Goal: Task Accomplishment & Management: Manage account settings

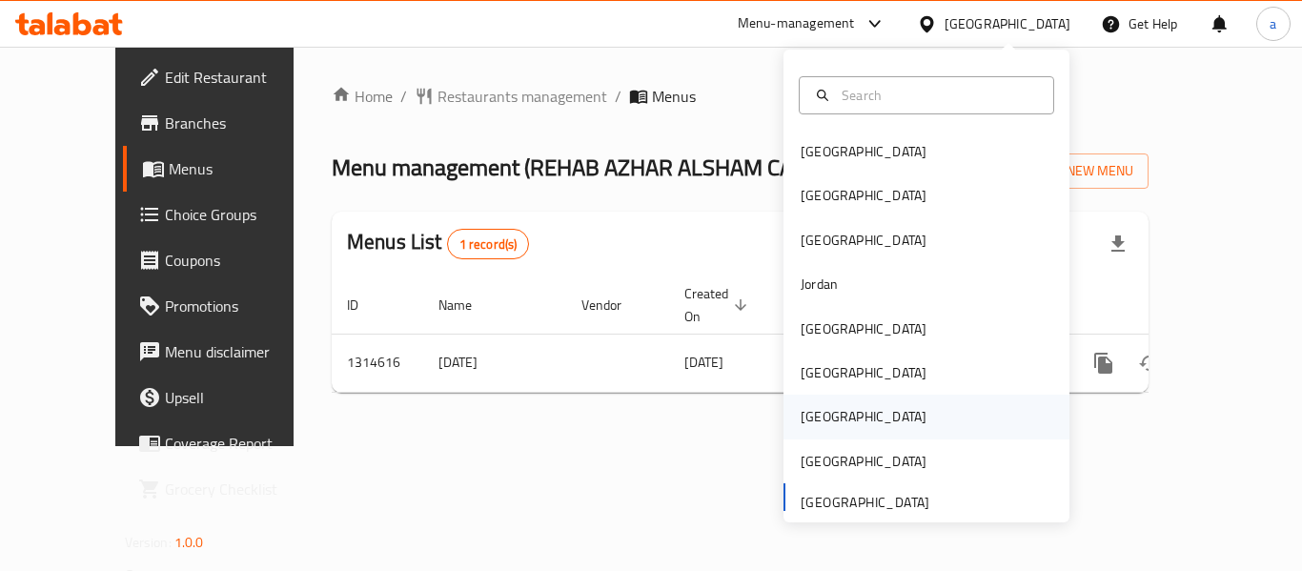
click at [810, 418] on div "[GEOGRAPHIC_DATA]" at bounding box center [864, 416] width 126 height 21
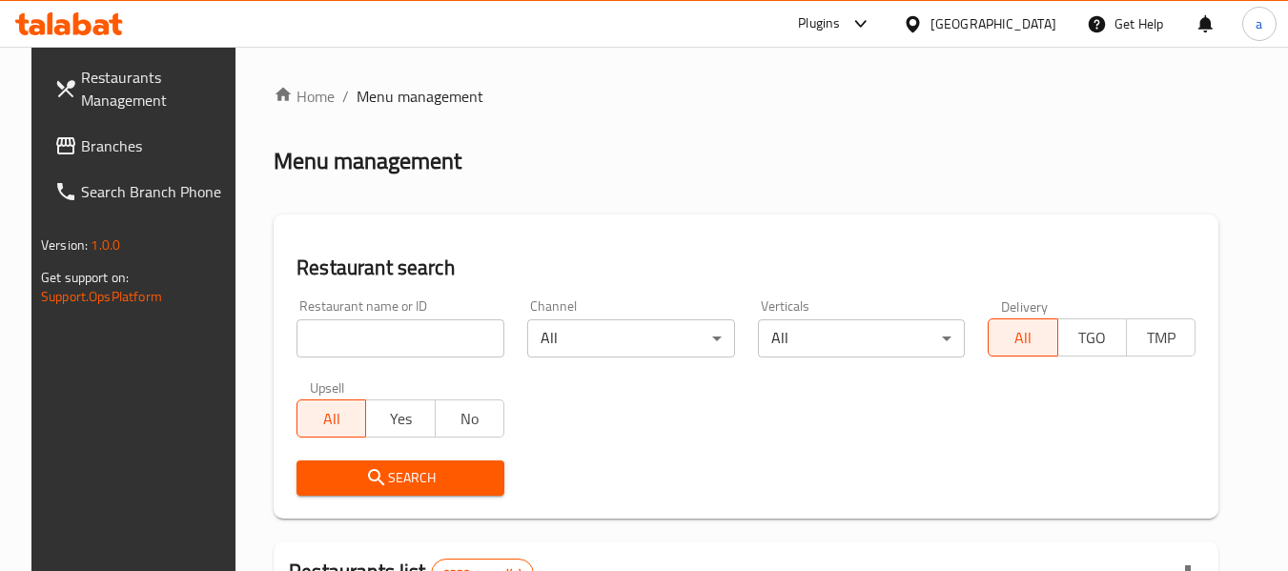
click at [81, 146] on span "Branches" at bounding box center [156, 145] width 151 height 23
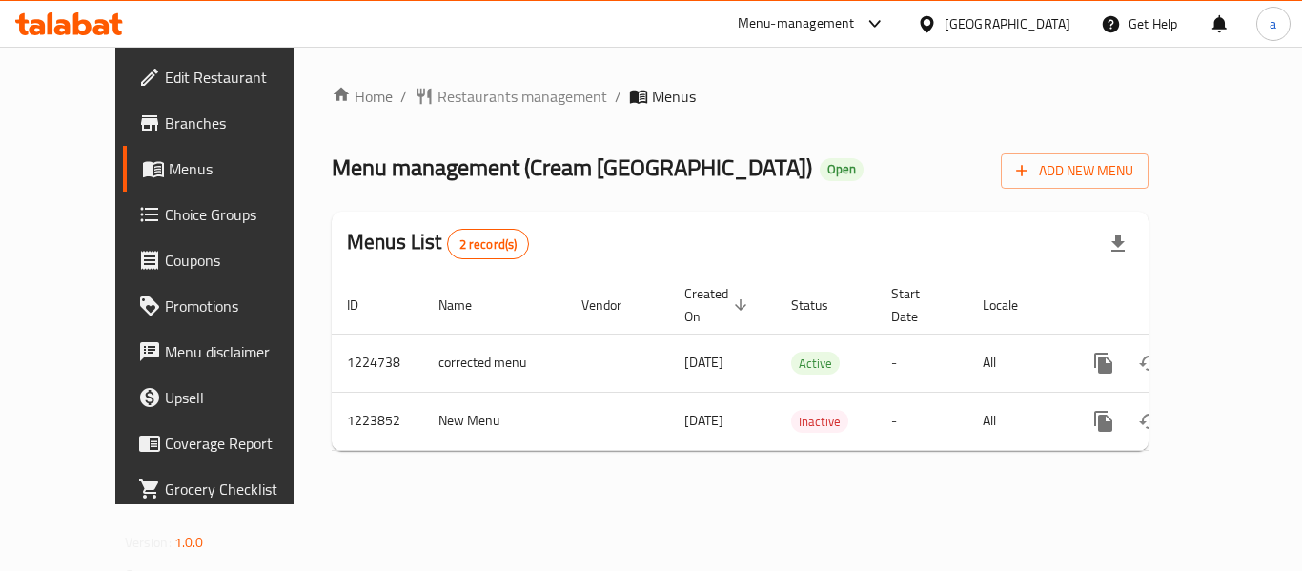
click at [589, 493] on div "Home / Restaurants management / Menus Menu management ( Cream Seoul ) Open Add …" at bounding box center [740, 276] width 893 height 458
click at [887, 26] on div at bounding box center [870, 23] width 31 height 23
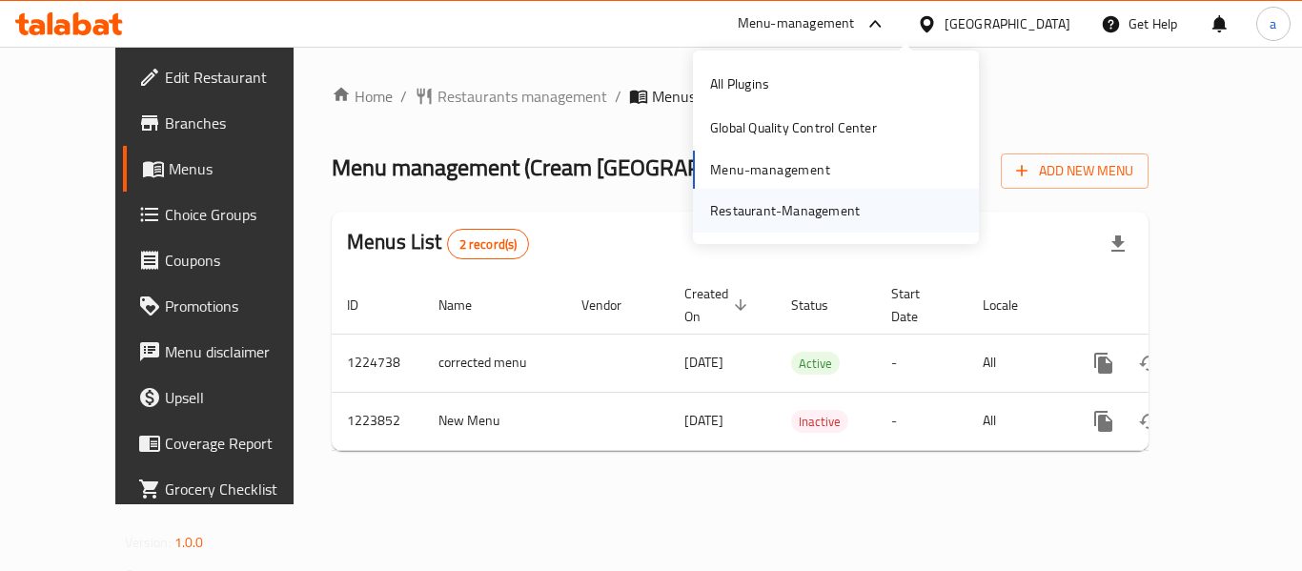
click at [743, 205] on div "Restaurant-Management" at bounding box center [785, 210] width 150 height 21
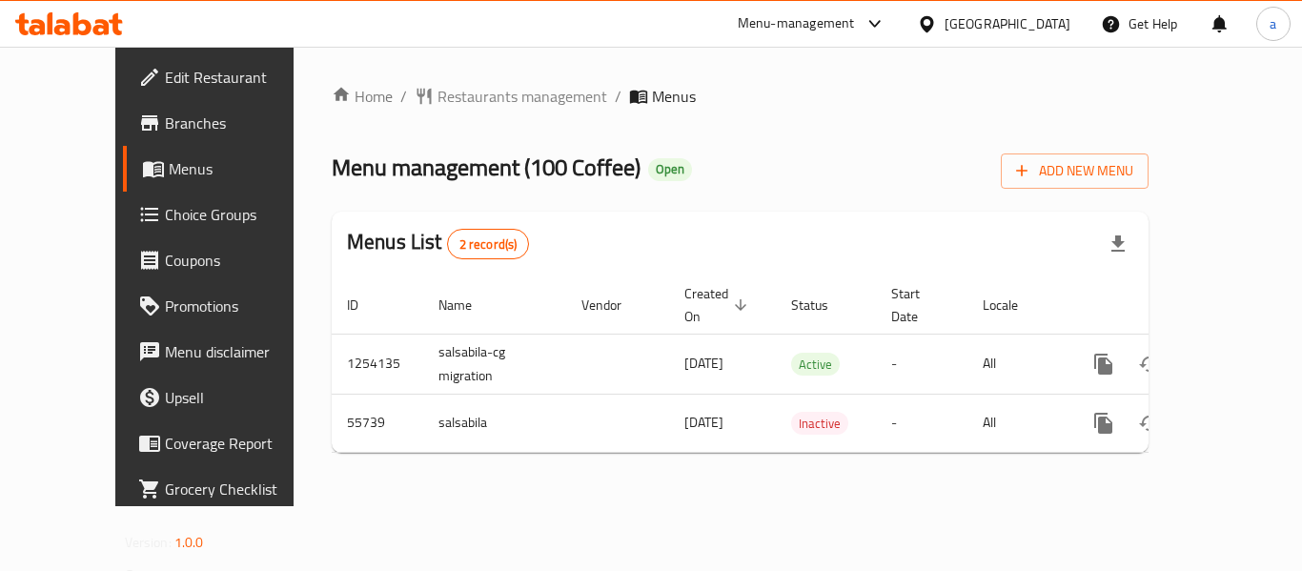
click at [1060, 22] on div "[GEOGRAPHIC_DATA]" at bounding box center [1008, 23] width 126 height 21
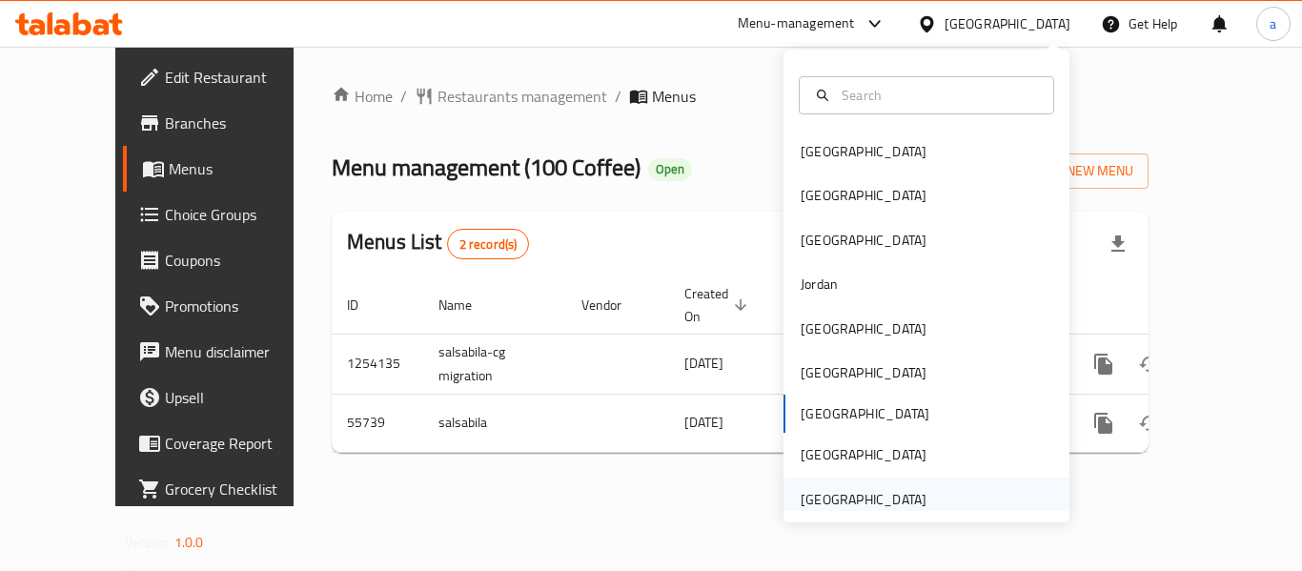
click at [858, 502] on div "[GEOGRAPHIC_DATA]" at bounding box center [864, 499] width 126 height 21
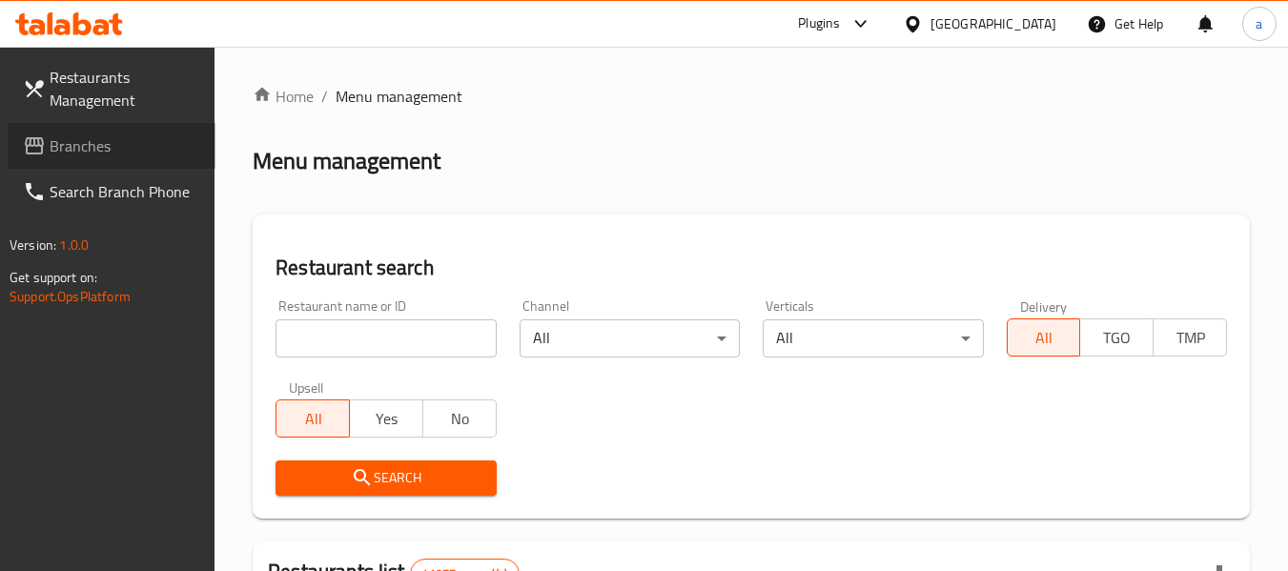
click at [109, 143] on span "Branches" at bounding box center [125, 145] width 151 height 23
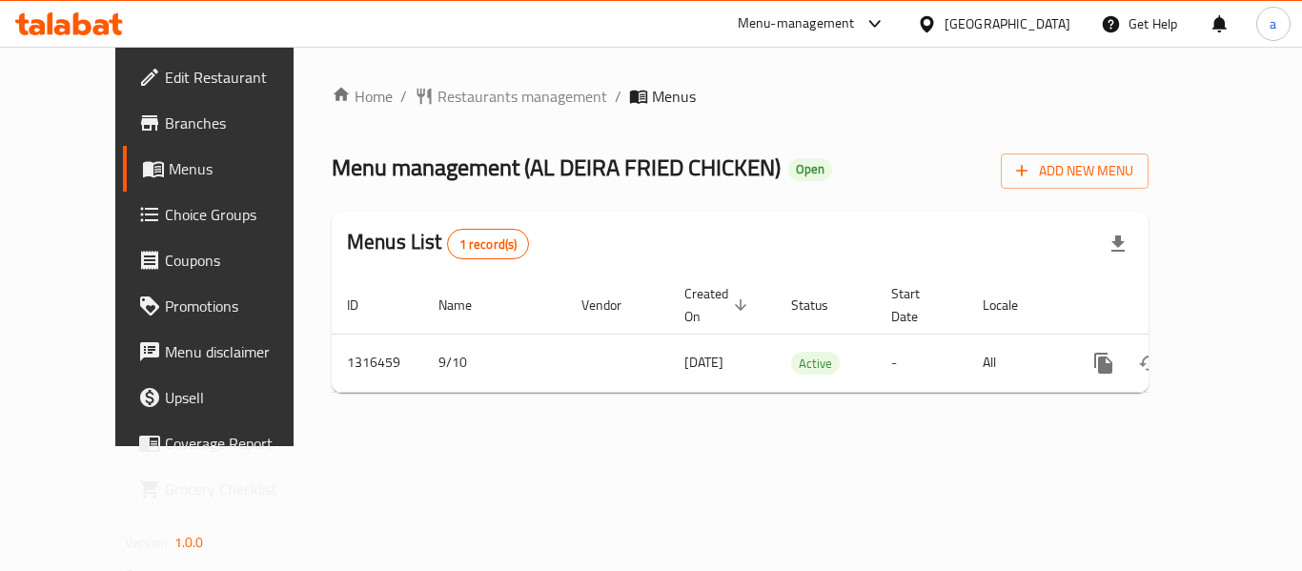
click at [968, 15] on div "[GEOGRAPHIC_DATA]" at bounding box center [1008, 23] width 126 height 21
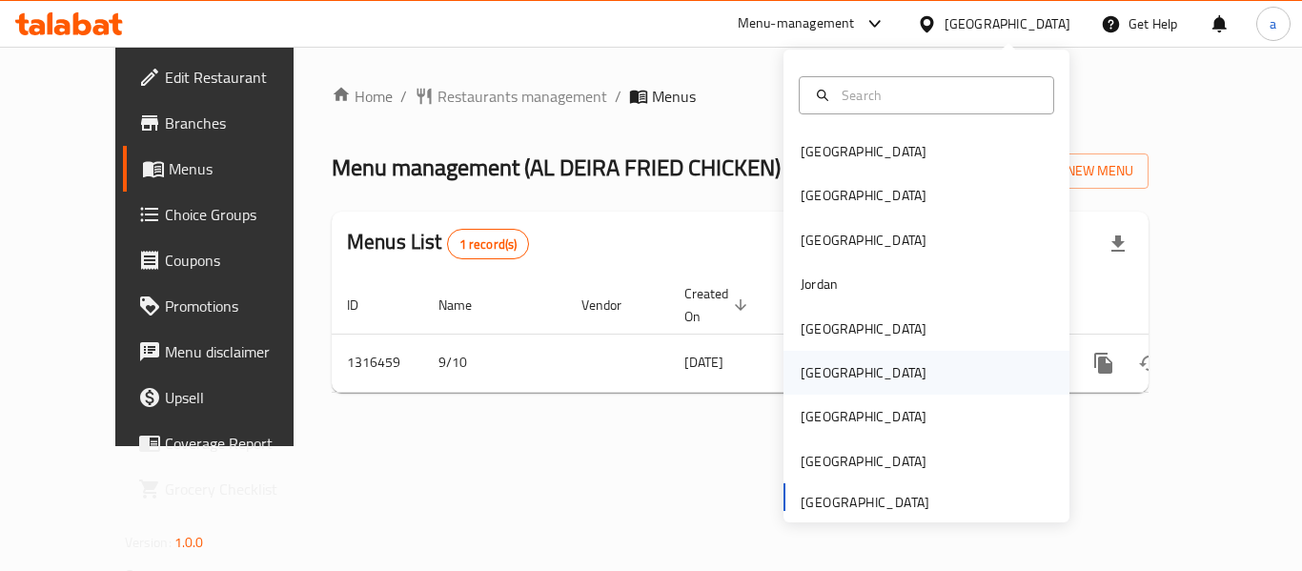
click at [830, 372] on div "[GEOGRAPHIC_DATA]" at bounding box center [864, 373] width 156 height 44
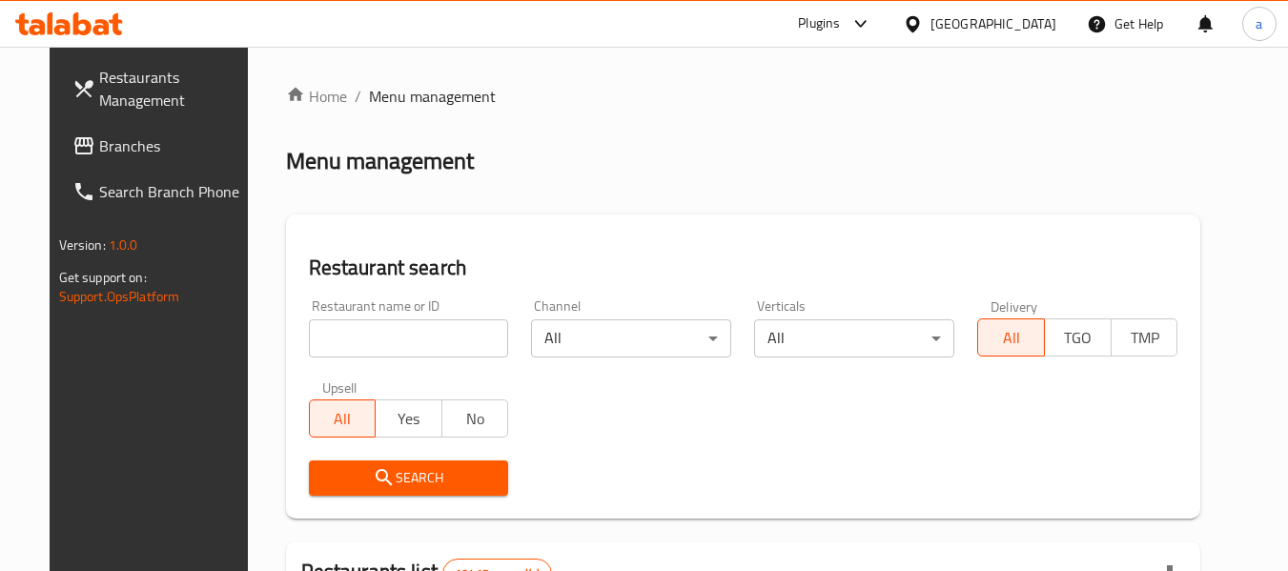
click at [99, 149] on span "Branches" at bounding box center [174, 145] width 151 height 23
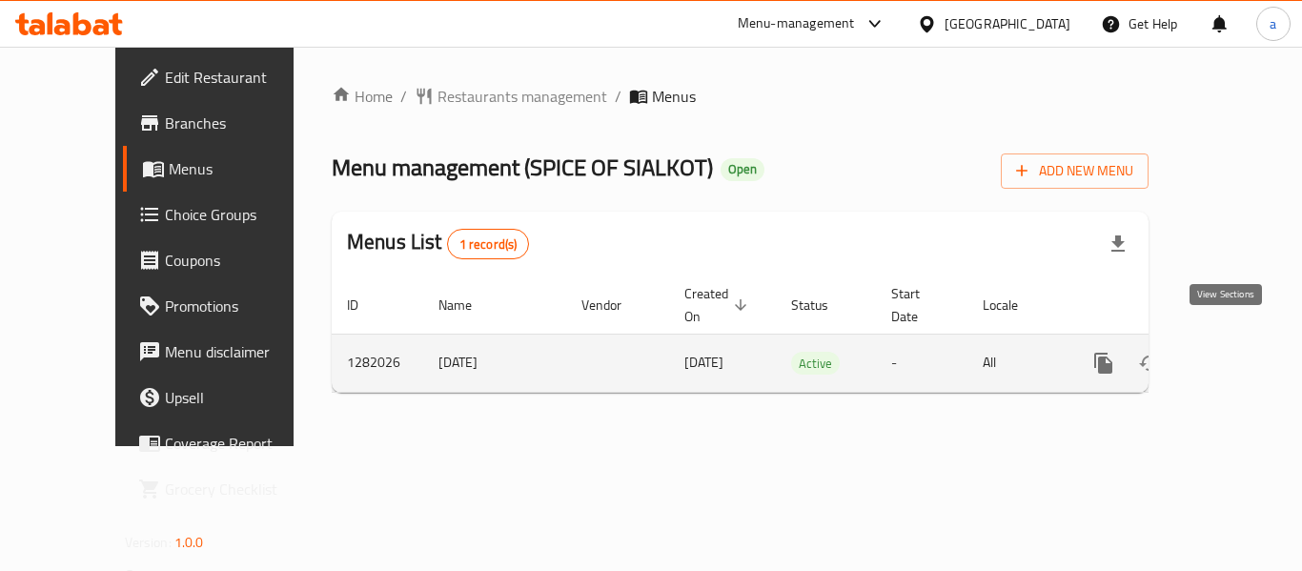
click at [1231, 352] on icon "enhanced table" at bounding box center [1241, 363] width 23 height 23
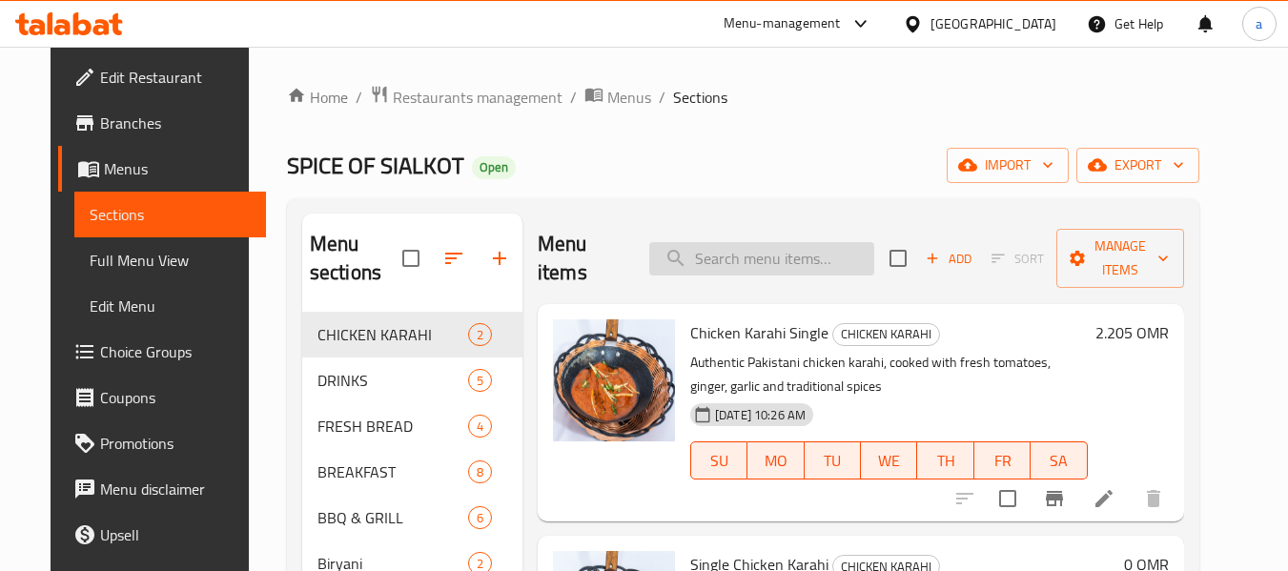
click at [735, 242] on input "search" at bounding box center [761, 258] width 225 height 33
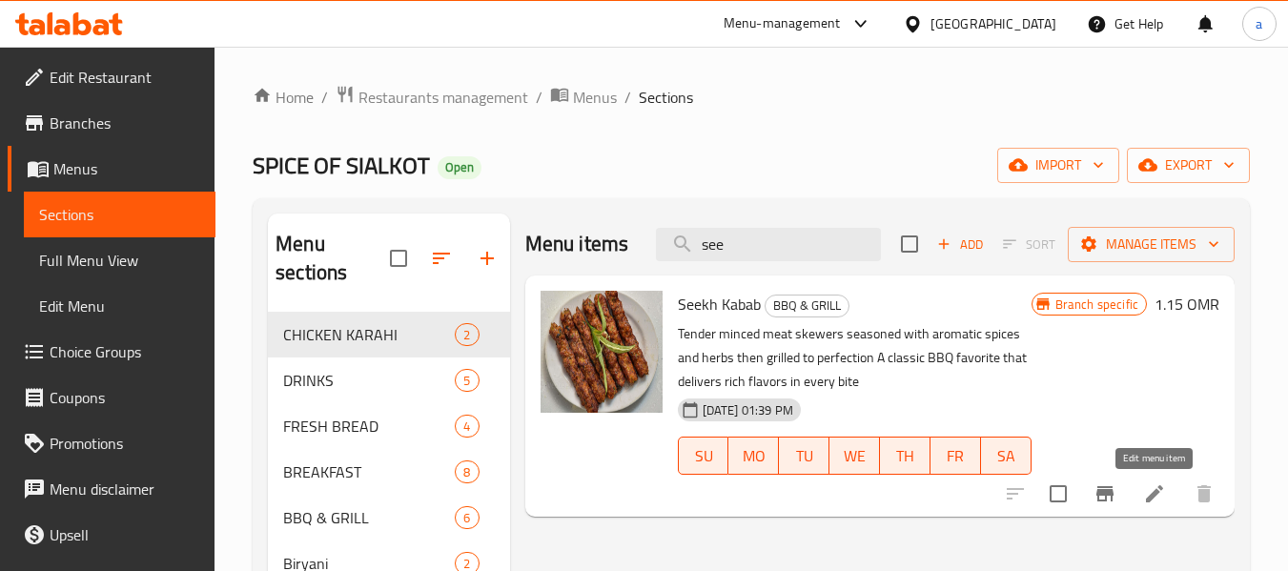
type input "see"
click at [1153, 495] on icon at bounding box center [1154, 493] width 17 height 17
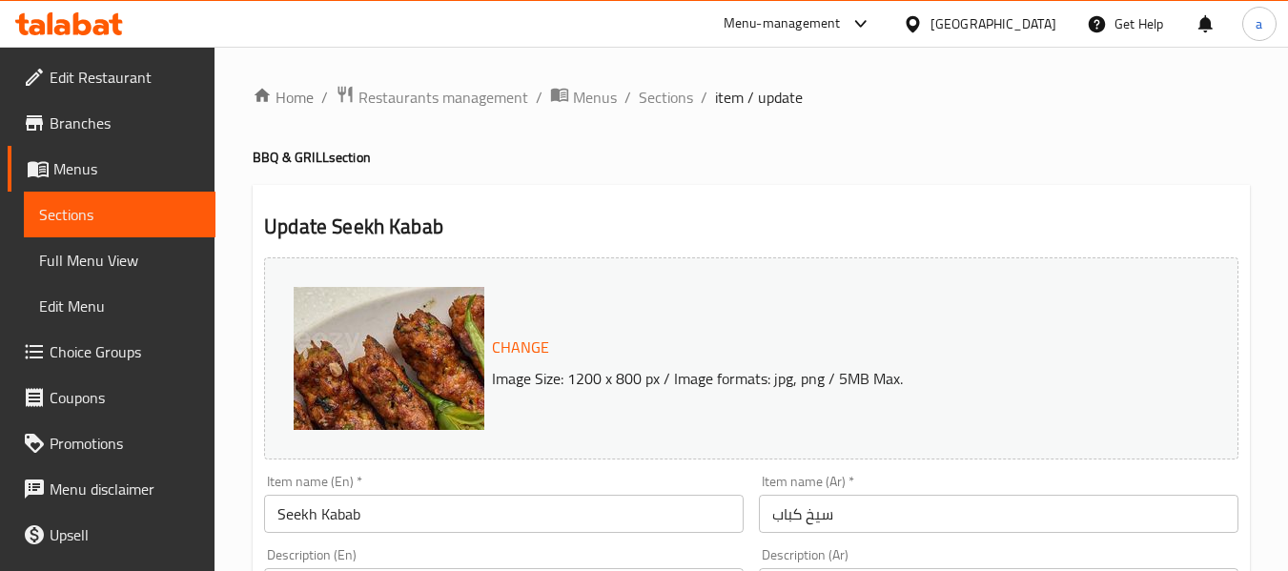
click at [1046, 23] on div "Oman" at bounding box center [994, 23] width 126 height 21
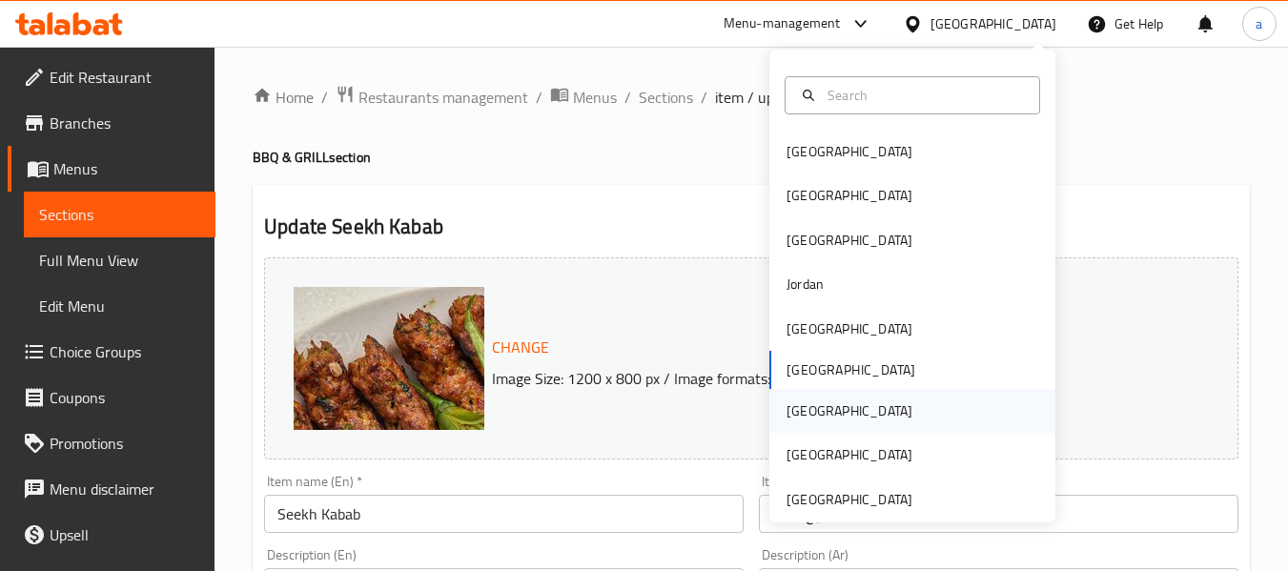
click at [823, 425] on div "[GEOGRAPHIC_DATA]" at bounding box center [912, 411] width 286 height 44
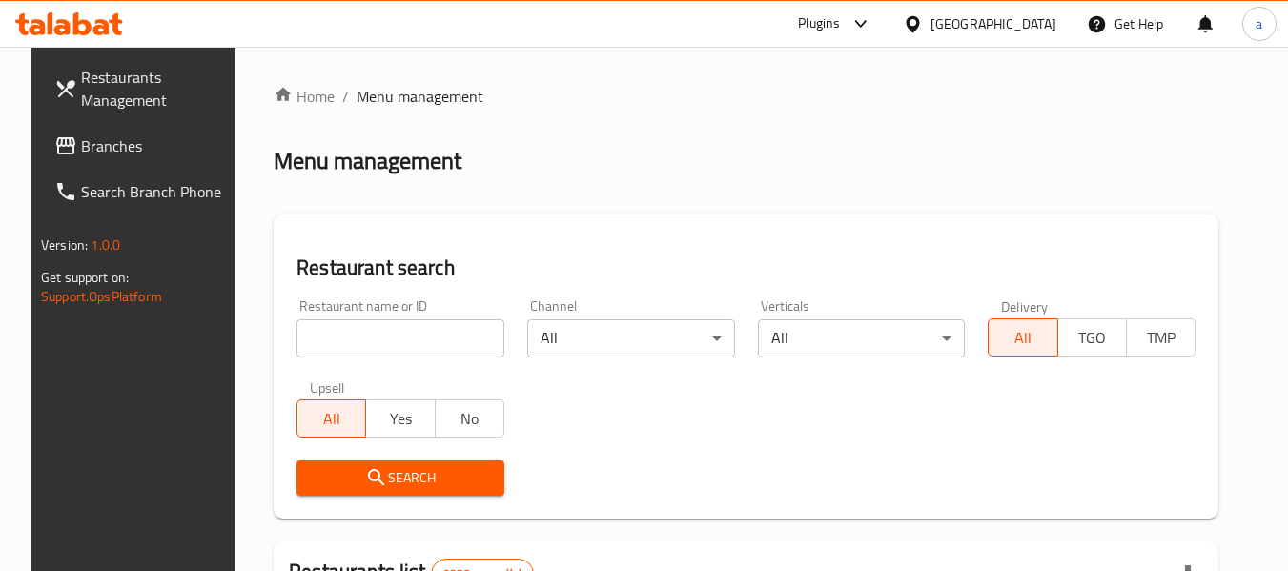
click at [105, 144] on span "Branches" at bounding box center [156, 145] width 151 height 23
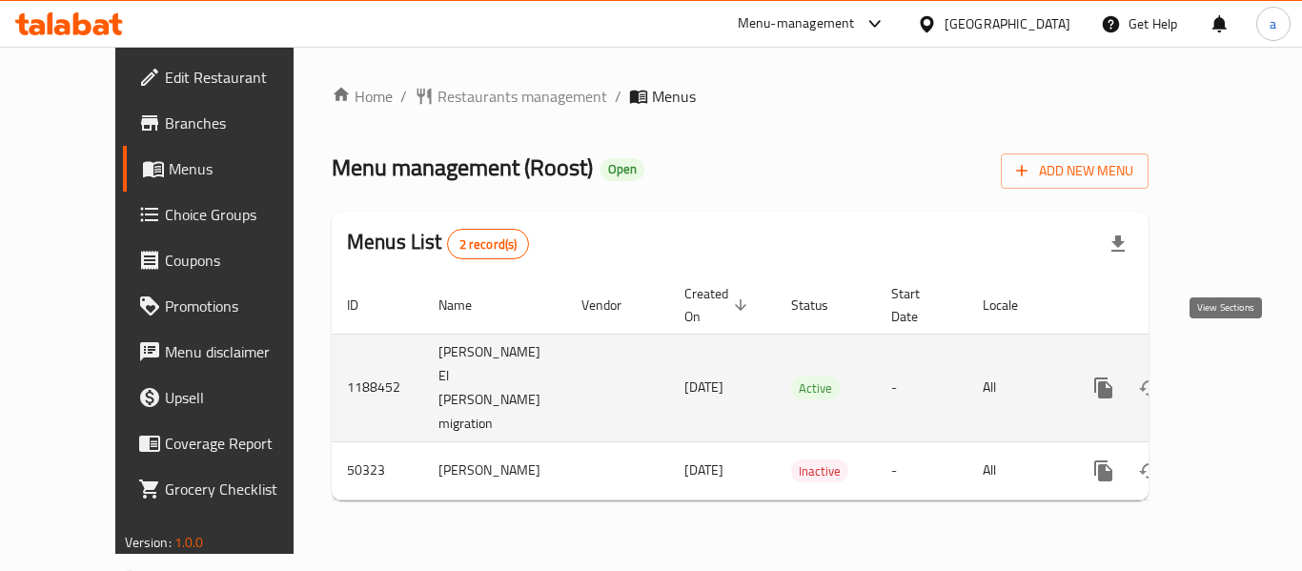
click at [1233, 379] on icon "enhanced table" at bounding box center [1241, 387] width 17 height 17
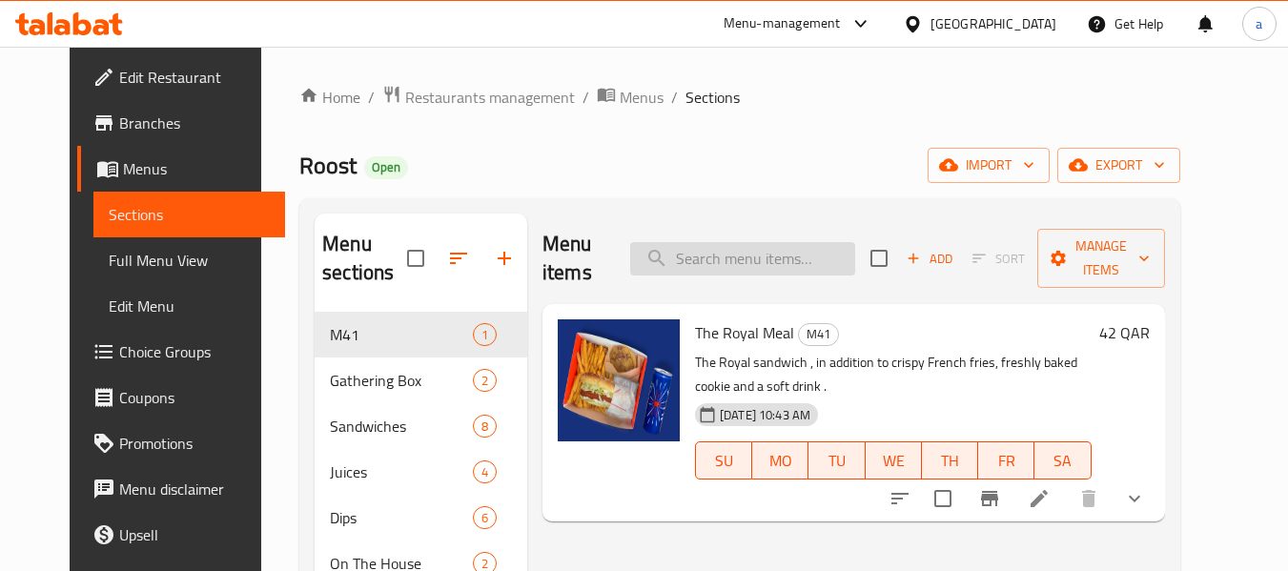
click at [751, 242] on input "search" at bounding box center [742, 258] width 225 height 33
paste input "Ranch Sauce"
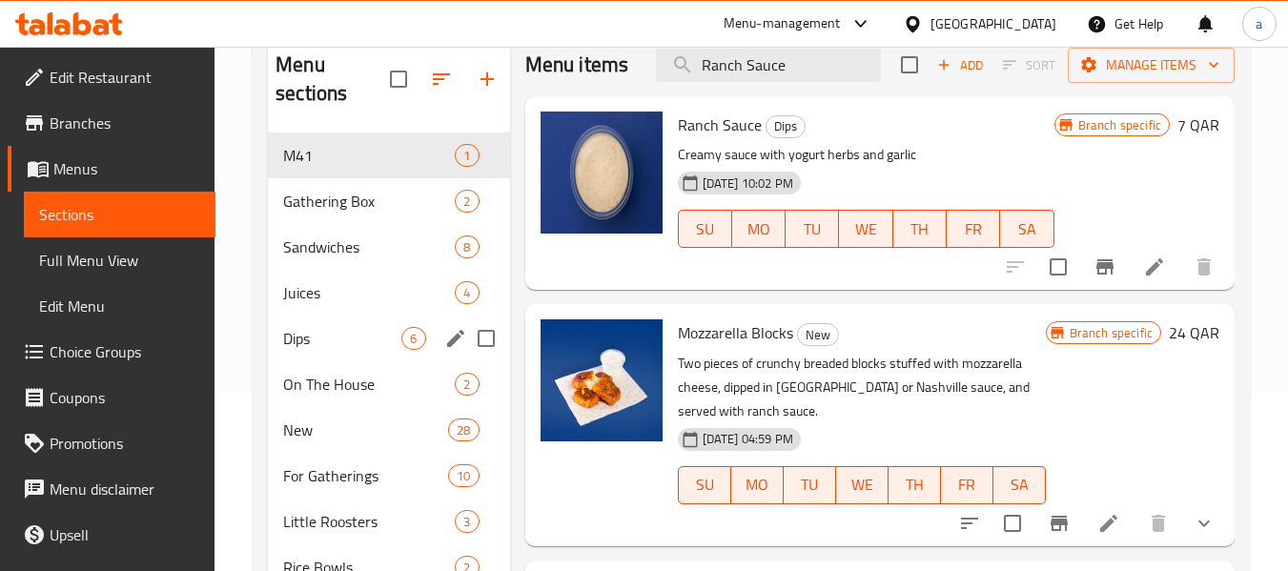
scroll to position [286, 0]
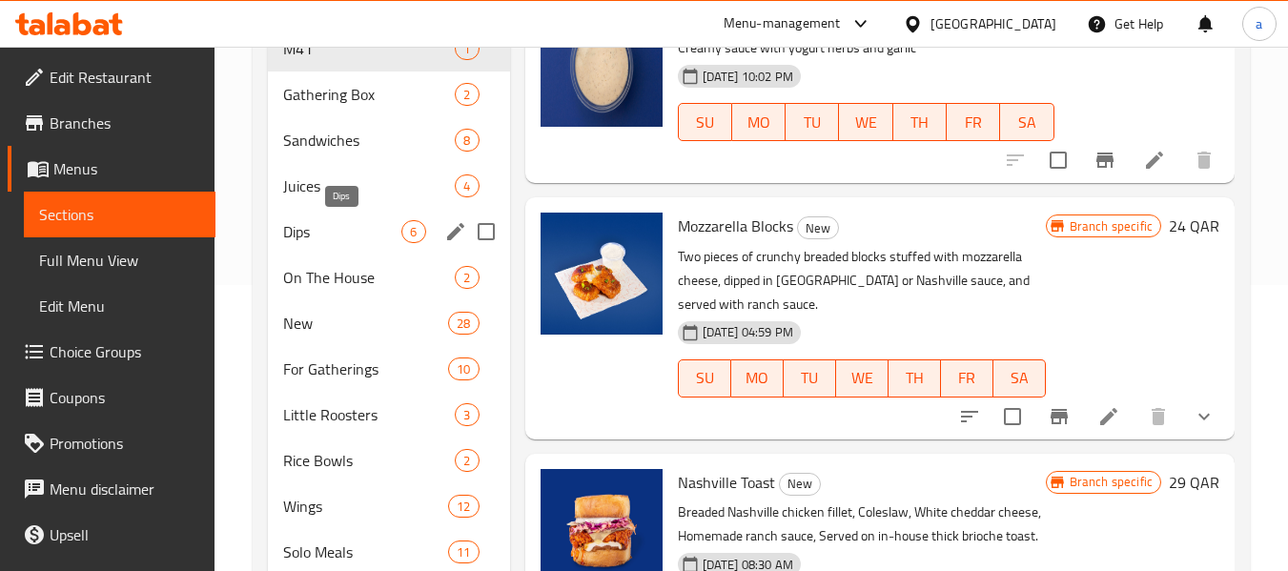
type input "Ranch Sauce"
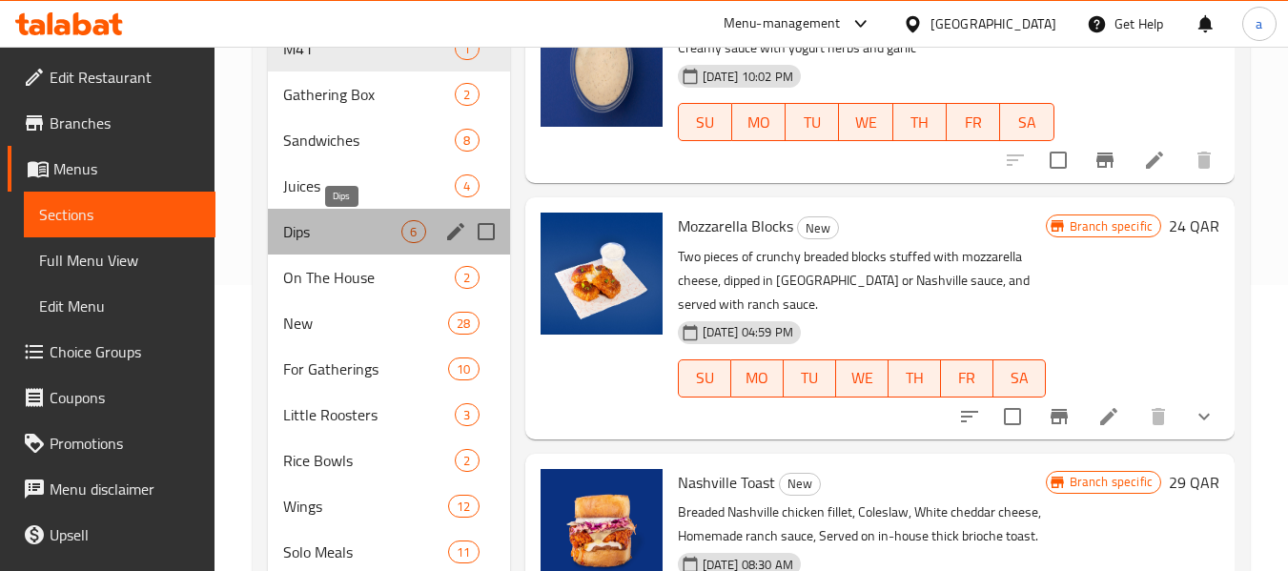
click at [333, 239] on span "Dips" at bounding box center [342, 231] width 118 height 23
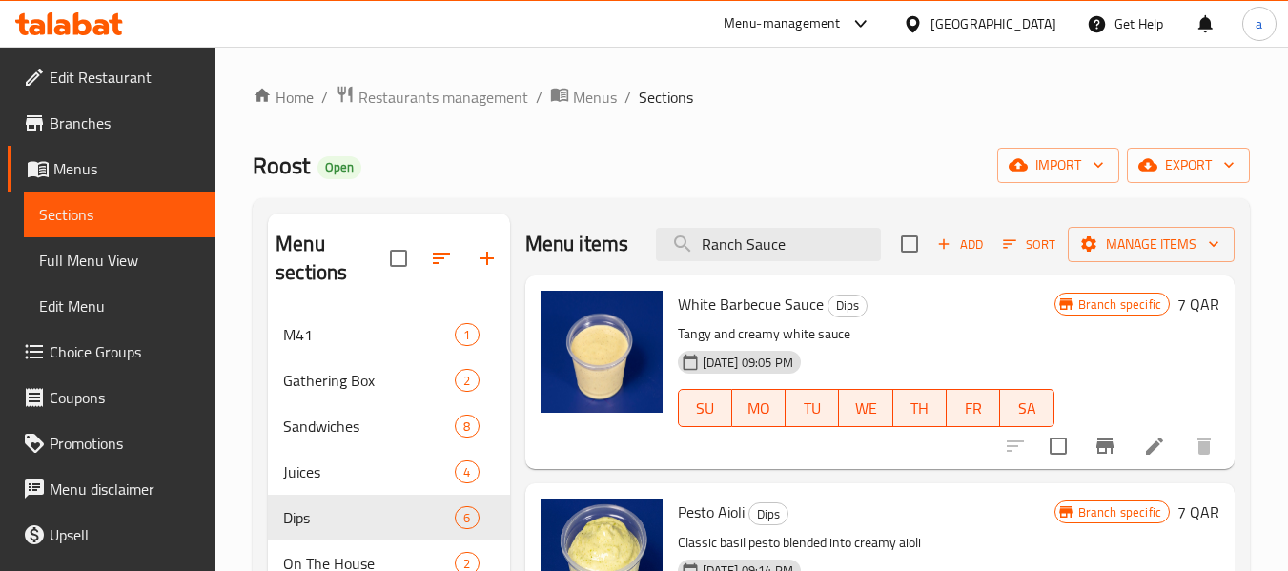
click at [92, 71] on span "Edit Restaurant" at bounding box center [125, 77] width 151 height 23
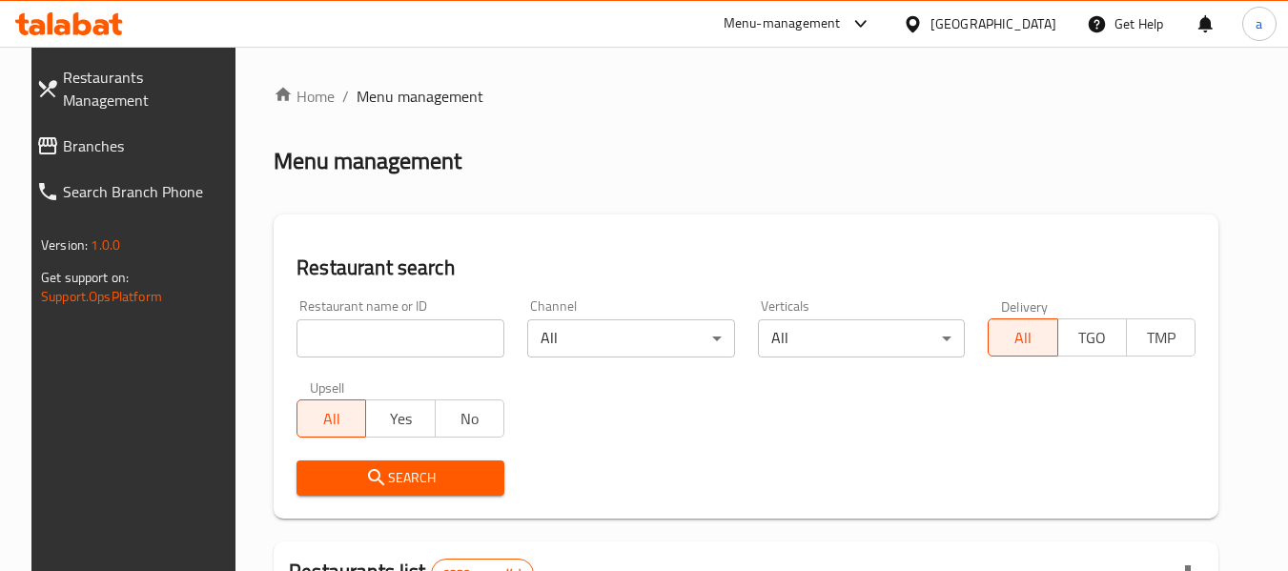
click at [408, 342] on input "search" at bounding box center [401, 338] width 208 height 38
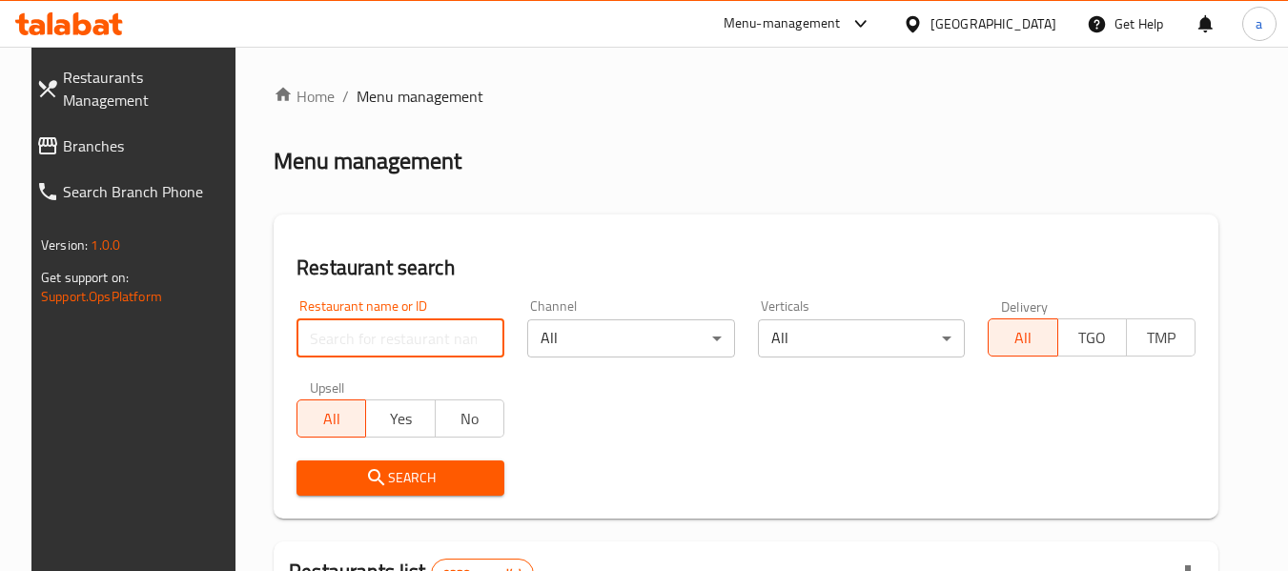
paste input "779708"
type input "779708"
click at [127, 134] on span "Branches" at bounding box center [147, 145] width 169 height 23
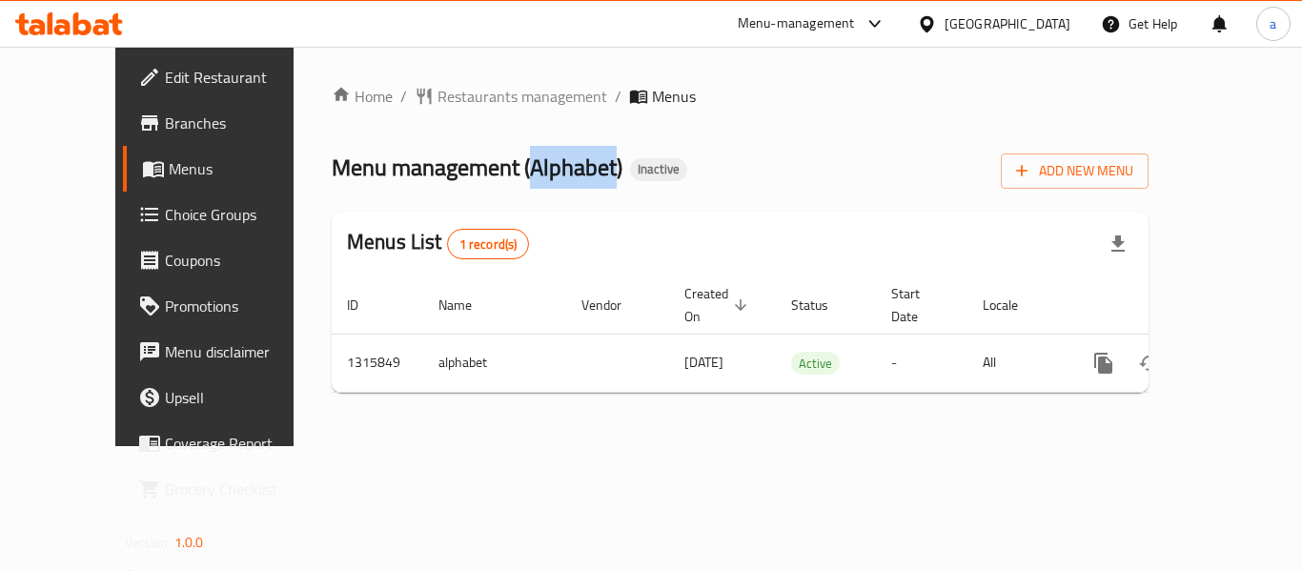
drag, startPoint x: 459, startPoint y: 167, endPoint x: 541, endPoint y: 169, distance: 82.0
click at [541, 169] on span "Menu management ( Alphabet )" at bounding box center [477, 167] width 291 height 43
copy span "Alphabet"
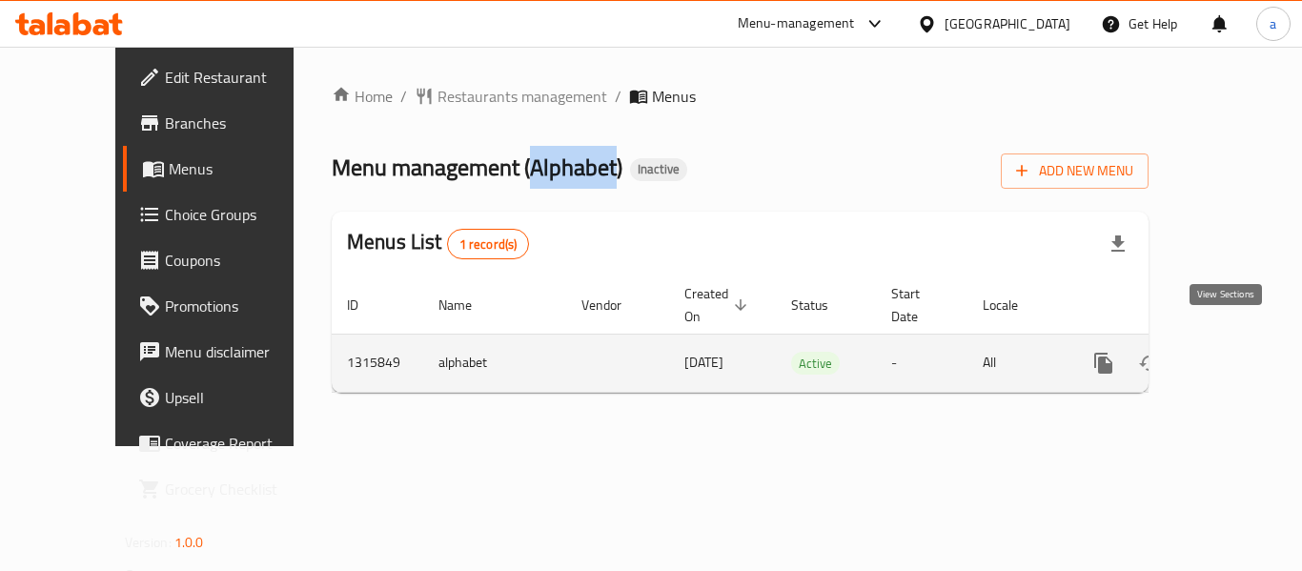
click at [1232, 352] on icon "enhanced table" at bounding box center [1241, 363] width 23 height 23
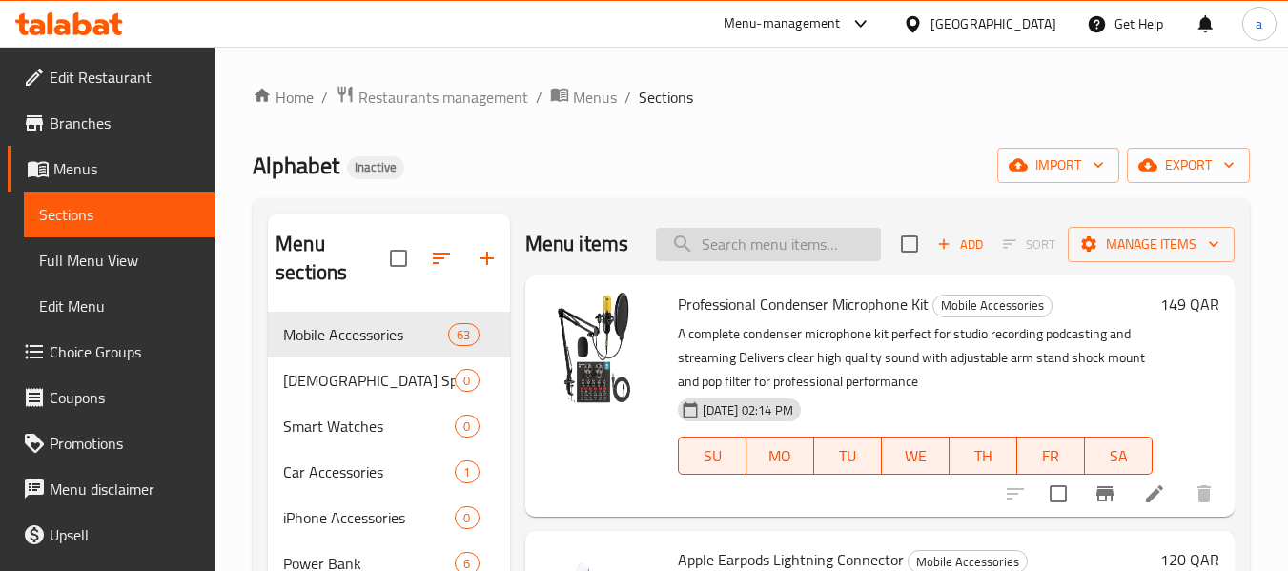
click at [733, 256] on input "search" at bounding box center [768, 244] width 225 height 33
paste input "X.Cell USB PC Headset With Mic HS300 Pro"
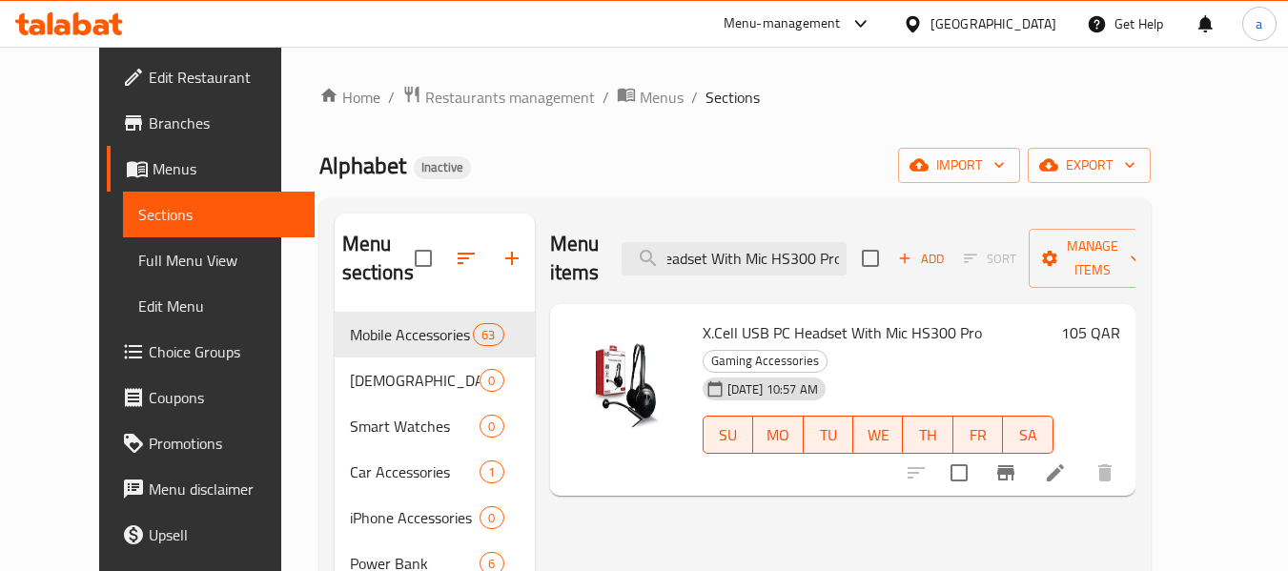
type input "X.Cell USB PC Headset With Mic HS300 Pro"
click at [149, 66] on span "Edit Restaurant" at bounding box center [224, 77] width 151 height 23
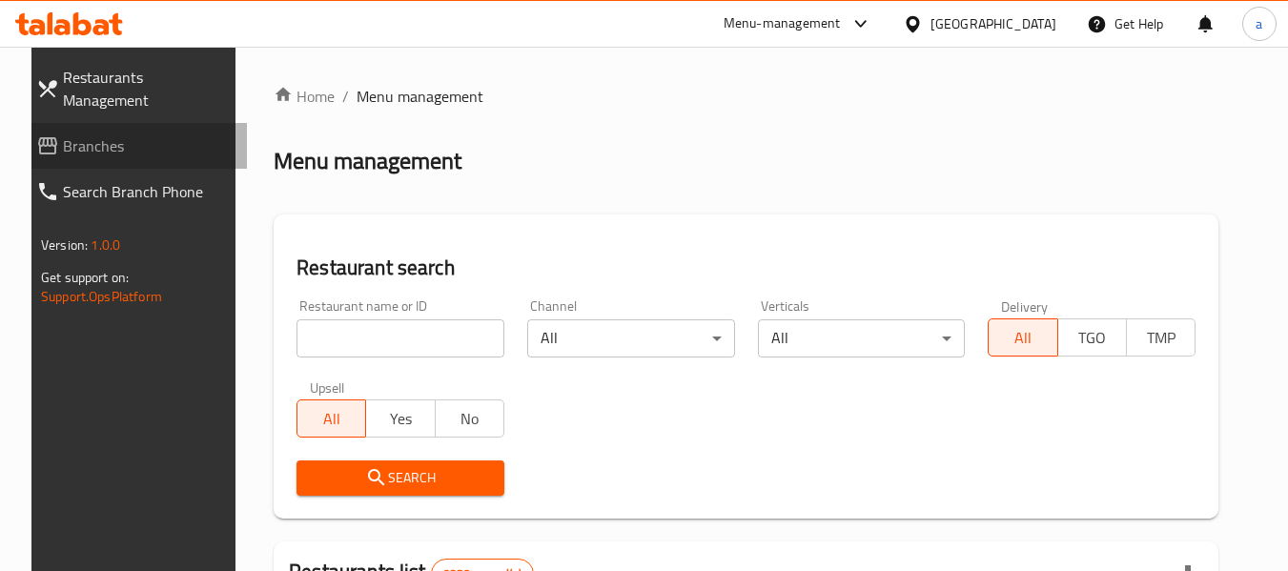
click at [117, 134] on span "Branches" at bounding box center [147, 145] width 169 height 23
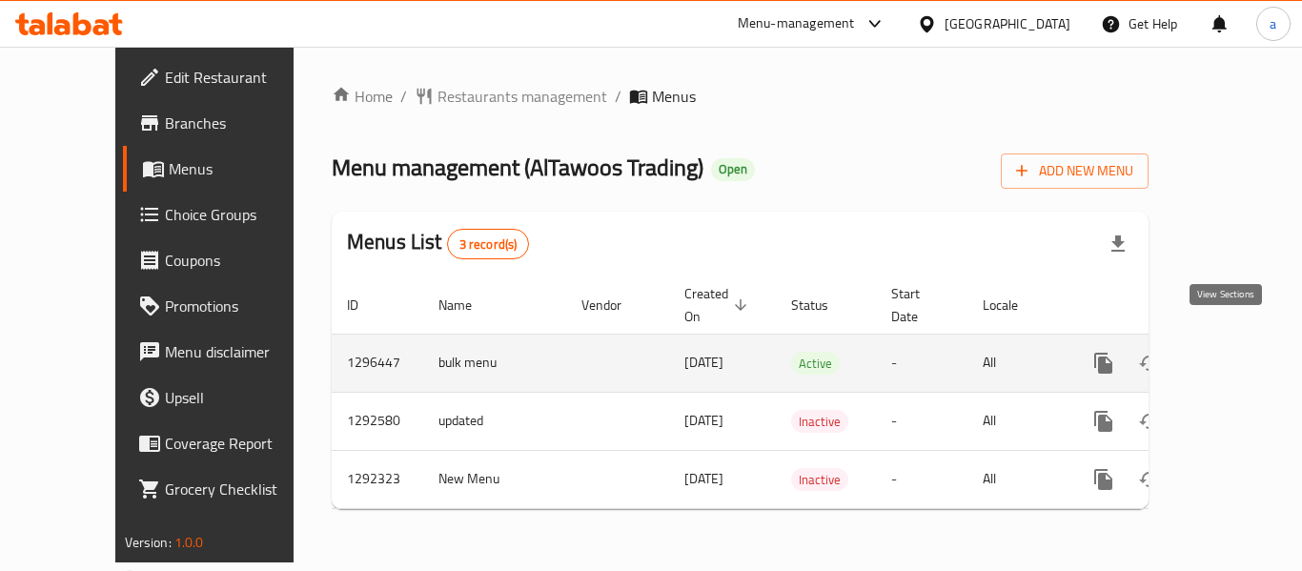
click at [1236, 352] on icon "enhanced table" at bounding box center [1241, 363] width 23 height 23
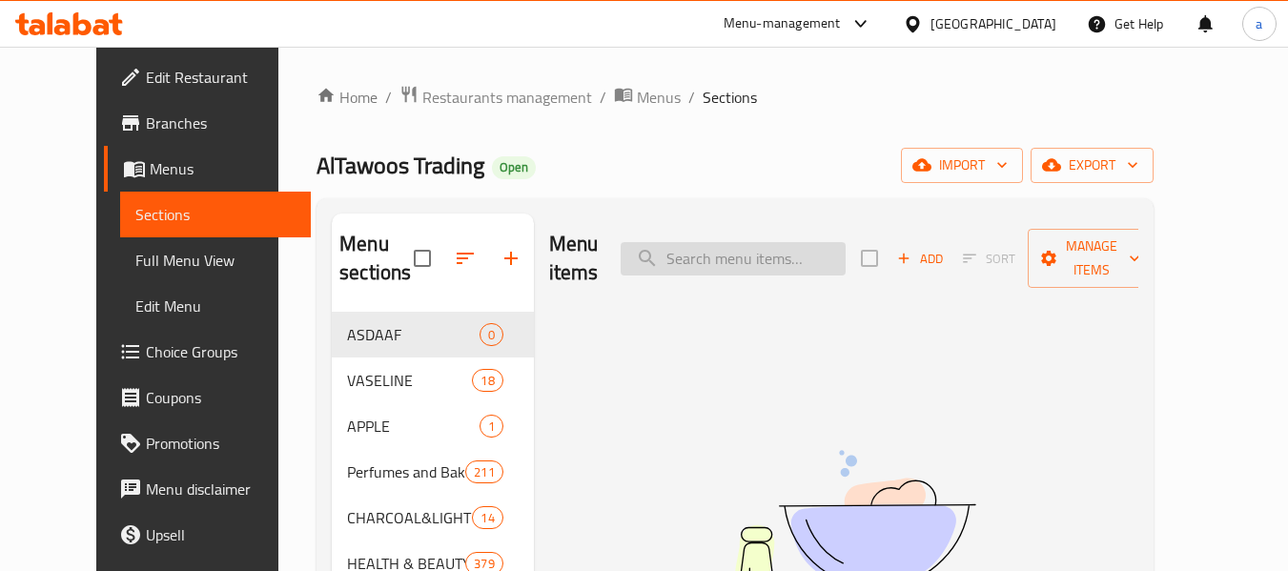
click at [720, 242] on input "search" at bounding box center [733, 258] width 225 height 33
paste input "Carotone Collagen Brightening Body Lotion 550 Ml"
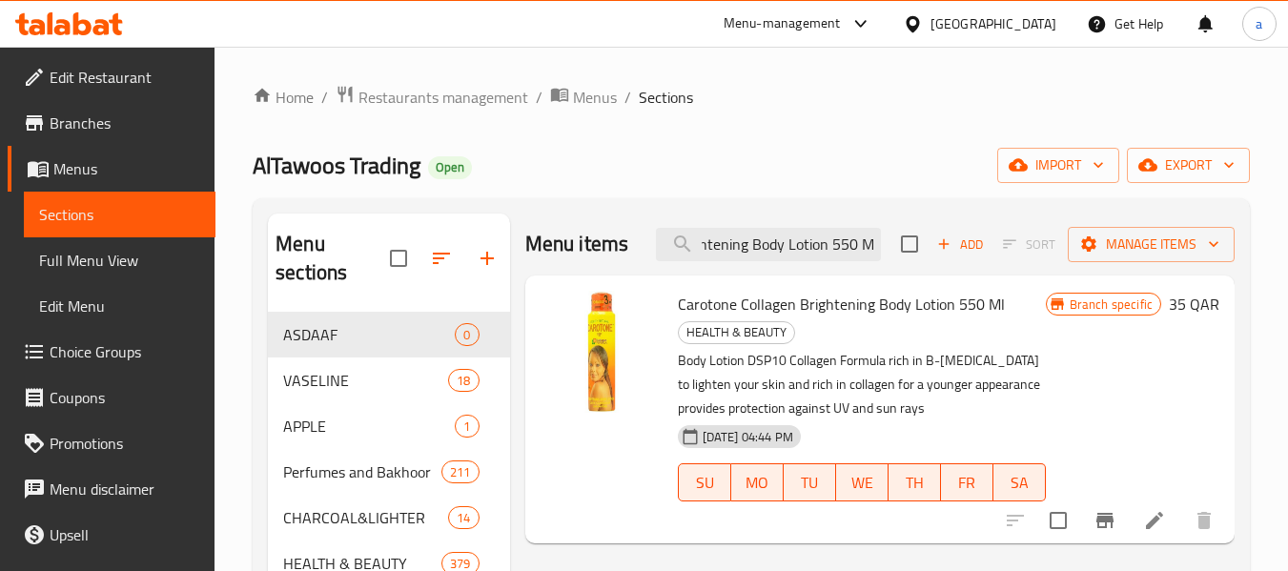
type input "Carotone Collagen Brightening Body Lotion 550 Ml"
click at [98, 66] on span "Edit Restaurant" at bounding box center [125, 77] width 151 height 23
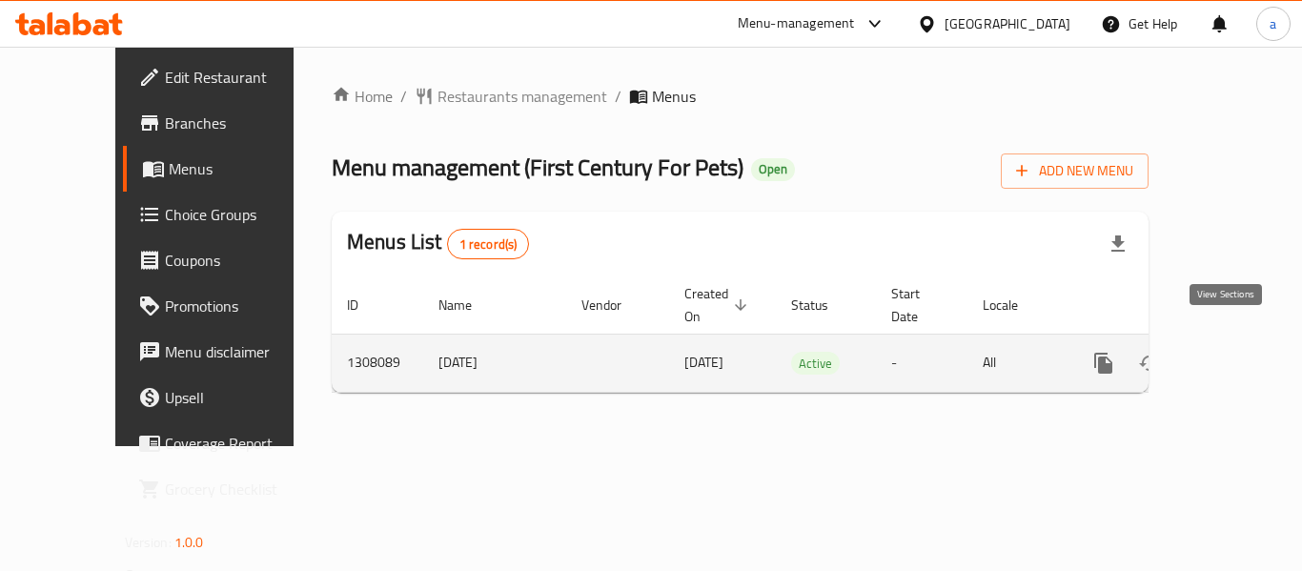
click at [1233, 355] on icon "enhanced table" at bounding box center [1241, 363] width 17 height 17
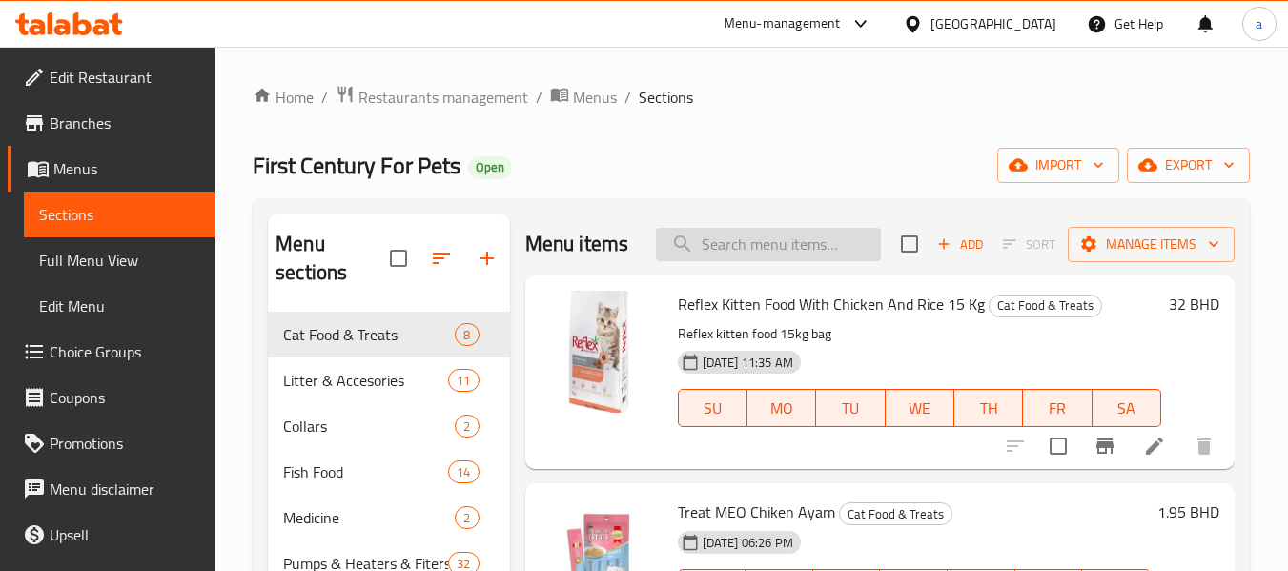
click at [747, 261] on input "search" at bounding box center [768, 244] width 225 height 33
paste input "Green Bajra 15kg Bag"
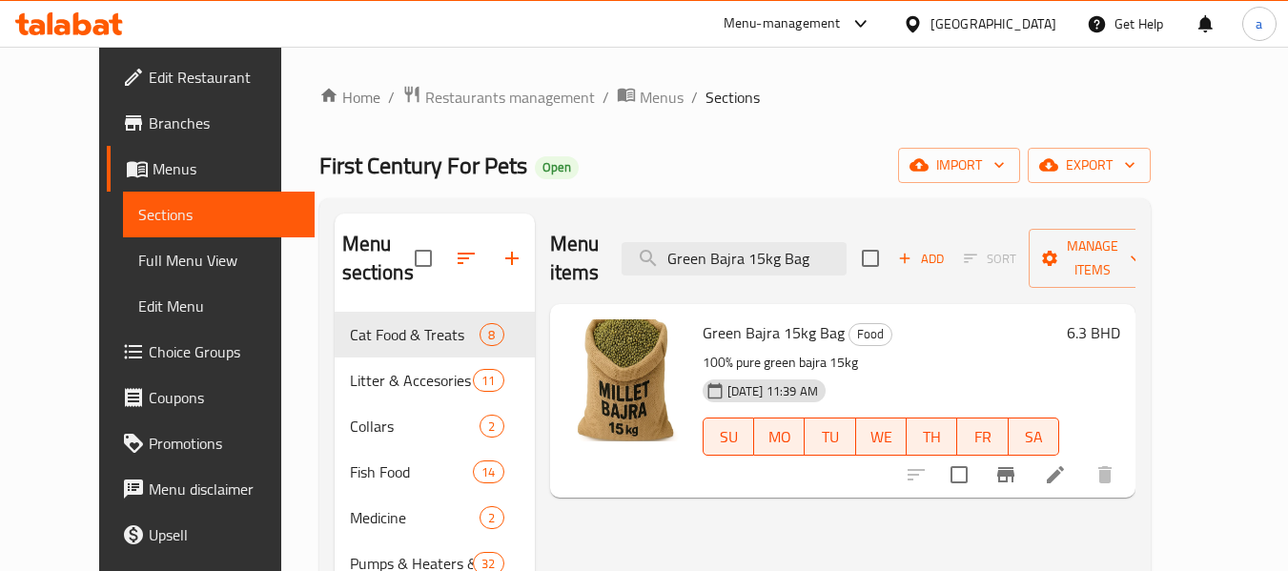
type input "Green Bajra 15kg Bag"
click at [1064, 466] on icon at bounding box center [1055, 474] width 17 height 17
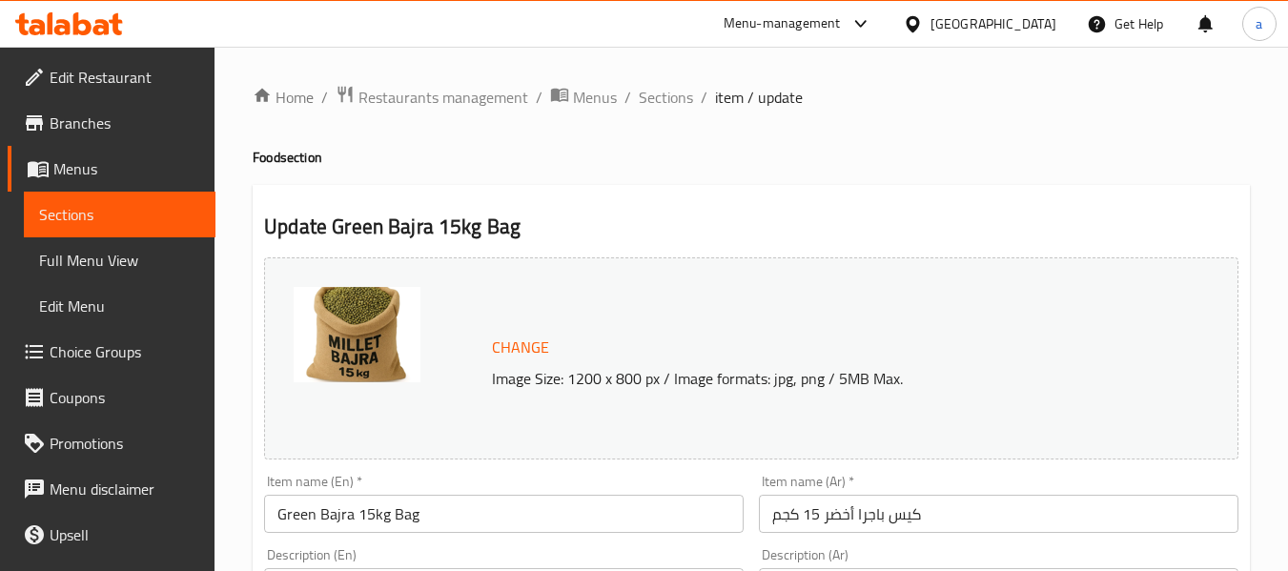
click at [87, 66] on span "Edit Restaurant" at bounding box center [125, 77] width 151 height 23
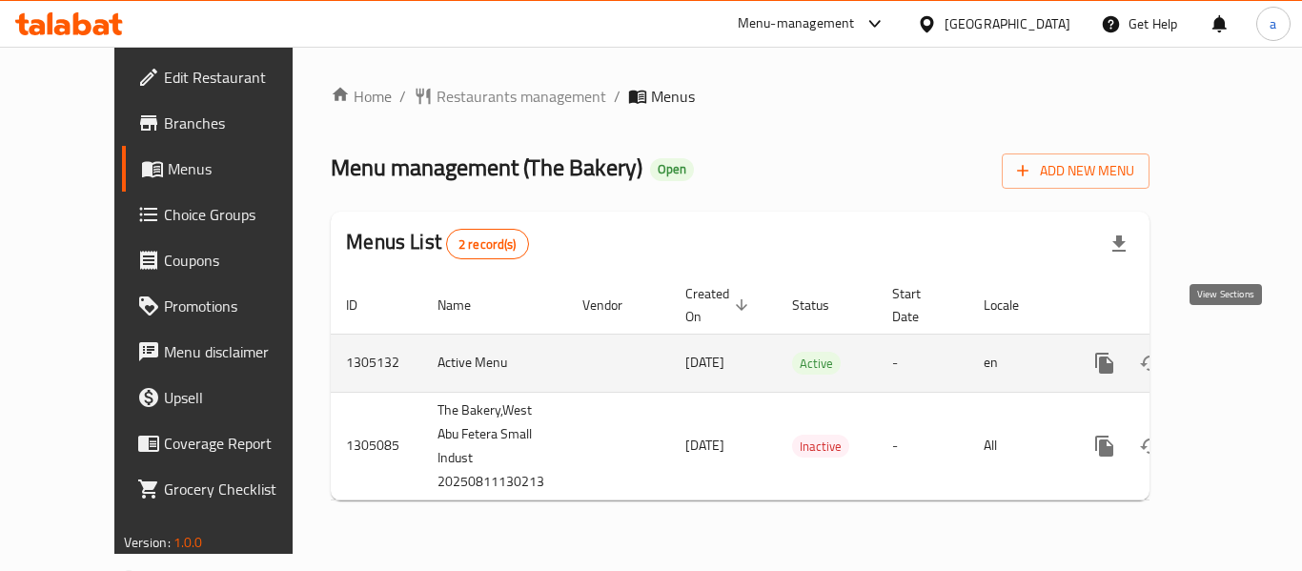
click at [1220, 340] on link "enhanced table" at bounding box center [1243, 363] width 46 height 46
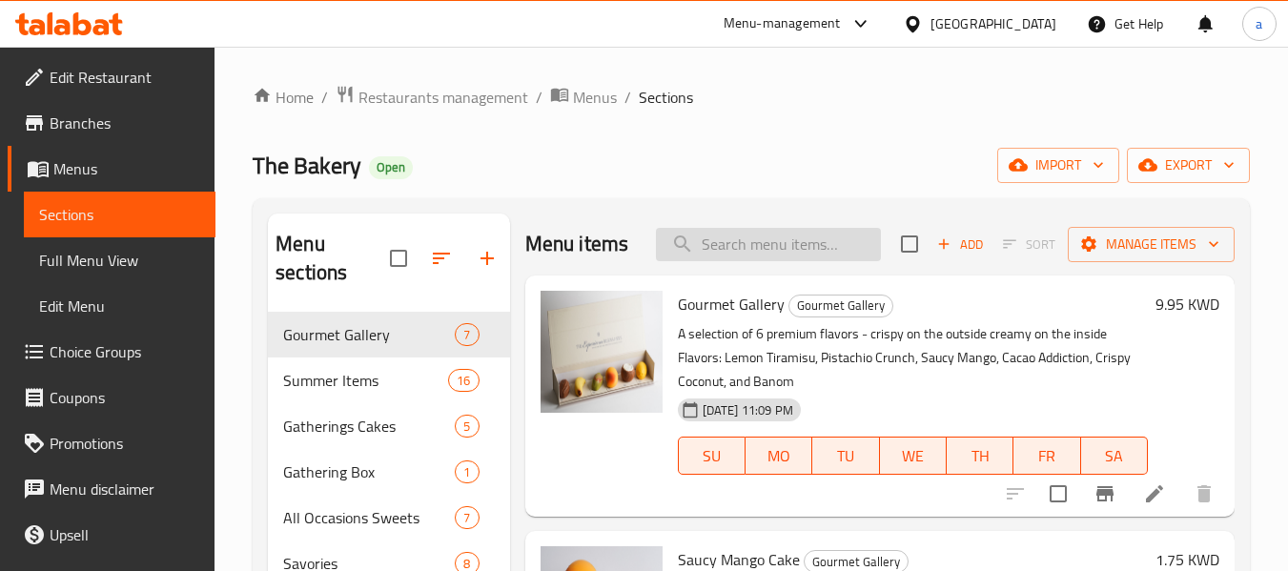
click at [755, 261] on input "search" at bounding box center [768, 244] width 225 height 33
paste input "Lemon Tiramisu"
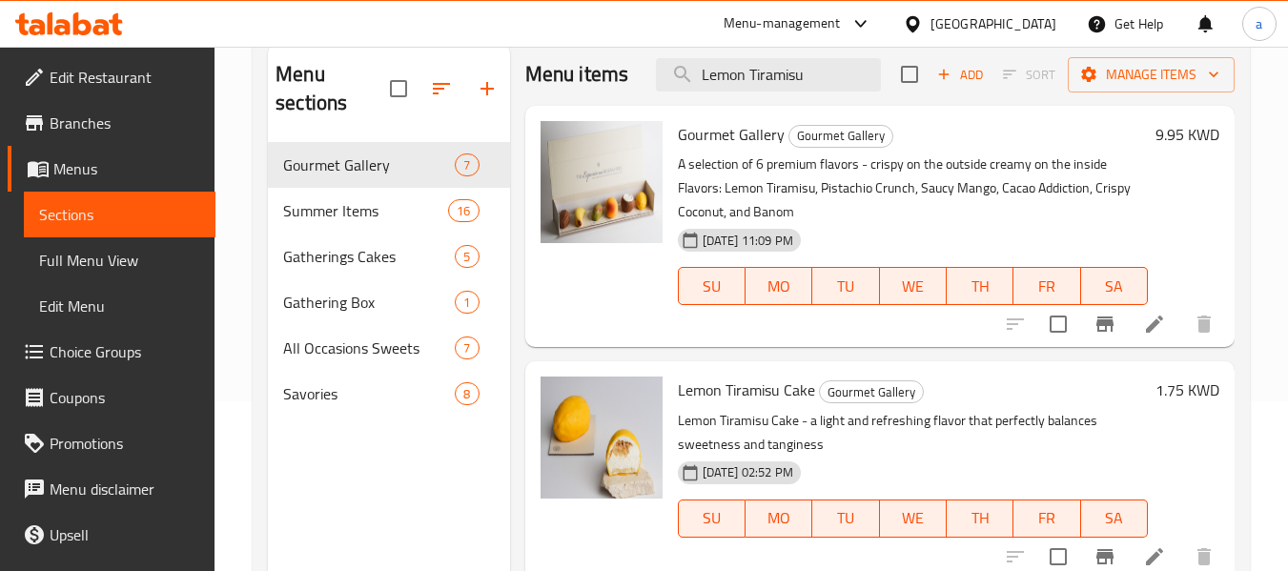
scroll to position [76, 0]
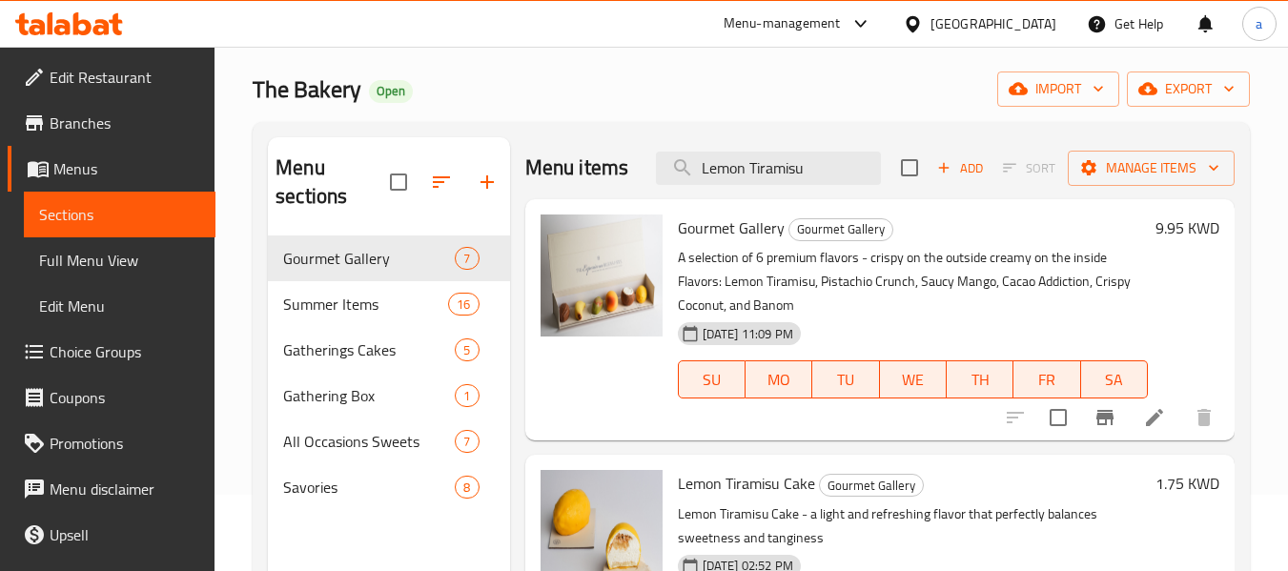
type input "Lemon Tiramisu"
click at [350, 267] on span "Gourmet Gallery" at bounding box center [342, 258] width 118 height 23
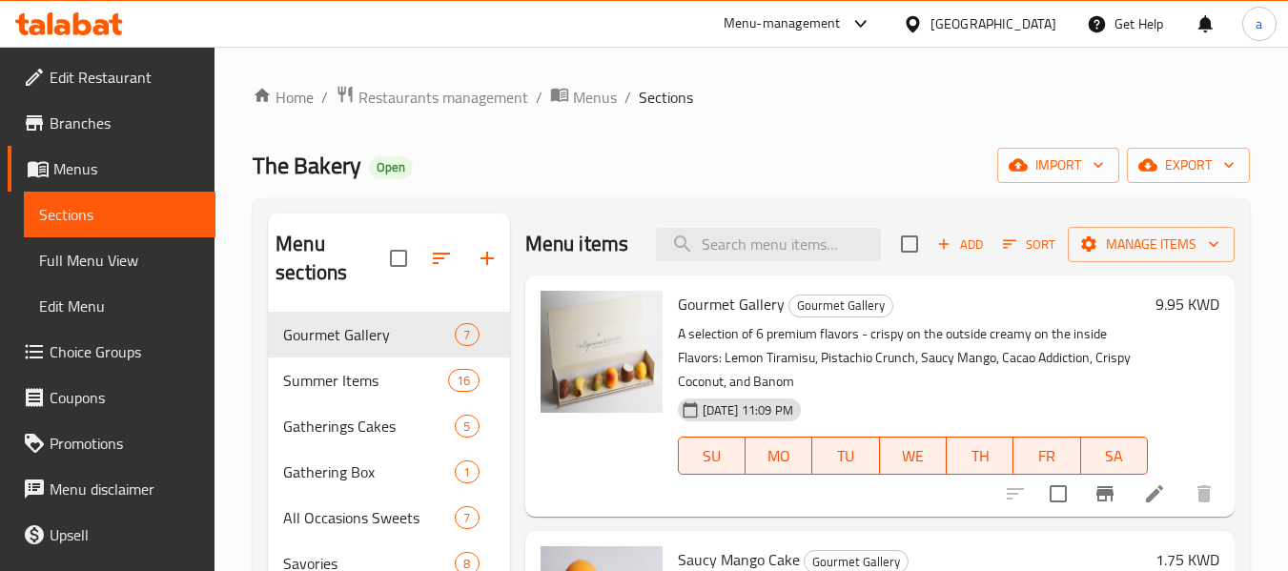
click at [148, 80] on span "Edit Restaurant" at bounding box center [125, 77] width 151 height 23
